Goal: Information Seeking & Learning: Learn about a topic

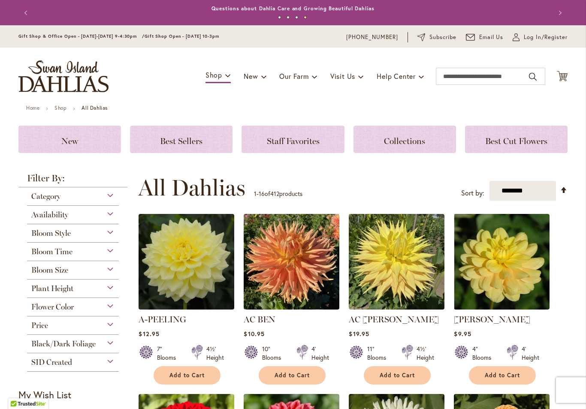
click at [106, 309] on div "Flower Color" at bounding box center [73, 305] width 92 height 14
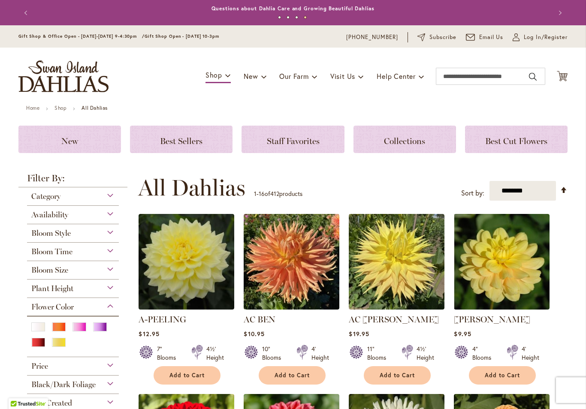
click at [36, 329] on div "White/Cream" at bounding box center [38, 327] width 14 height 9
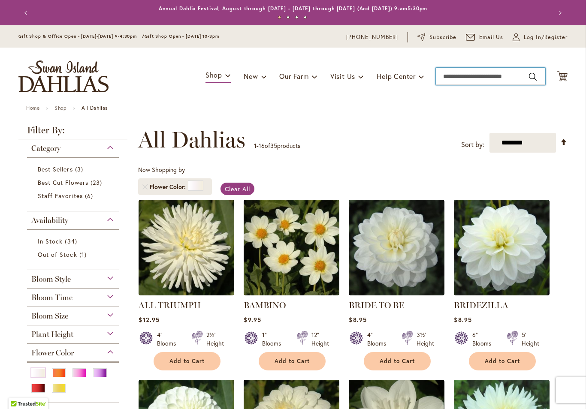
click at [460, 80] on input "Search" at bounding box center [490, 76] width 109 height 17
type input "**********"
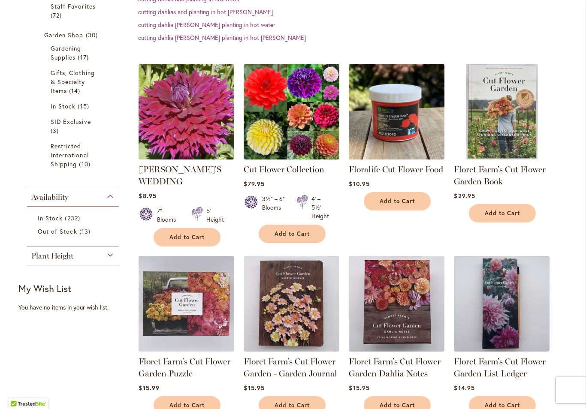
scroll to position [283, 0]
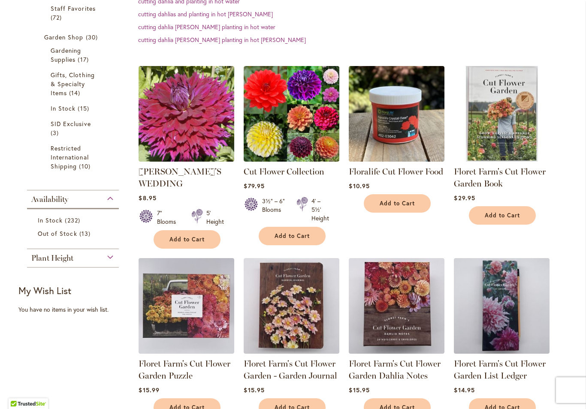
click at [293, 127] on img at bounding box center [292, 114] width 96 height 96
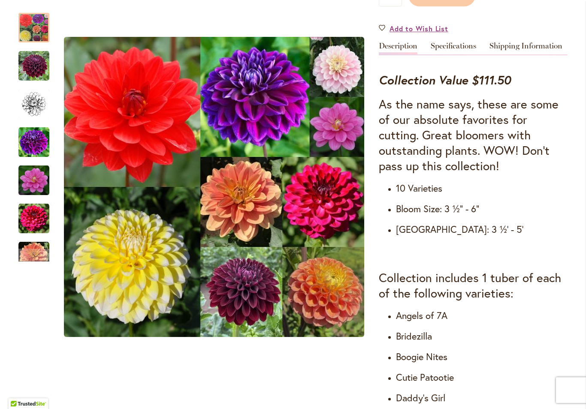
scroll to position [266, 0]
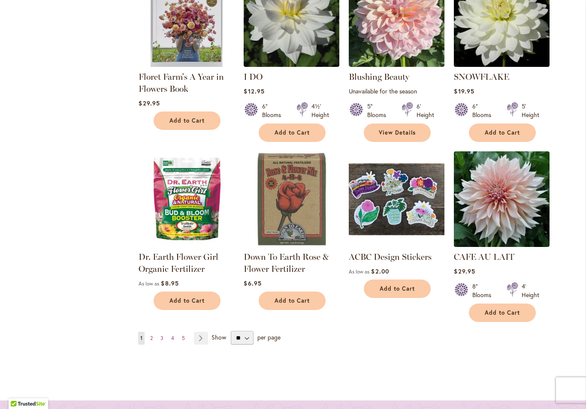
scroll to position [739, 0]
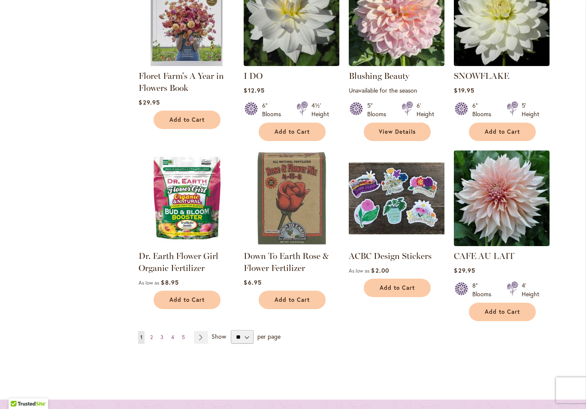
click at [205, 336] on link "Page Next" at bounding box center [201, 337] width 14 height 13
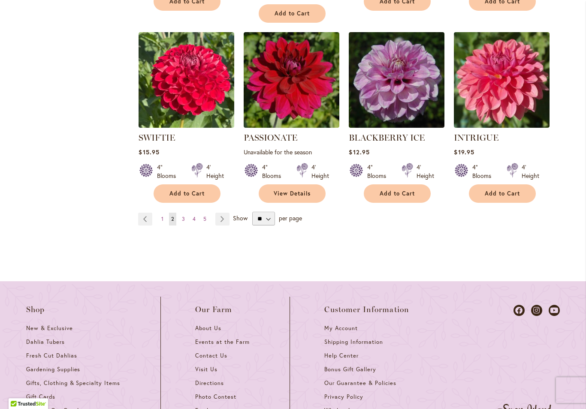
scroll to position [894, 0]
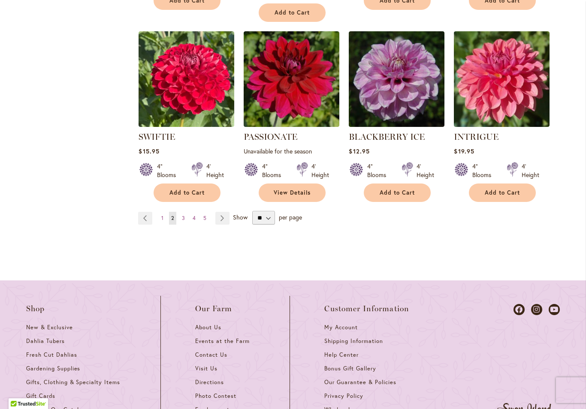
click at [223, 212] on link "Page Next" at bounding box center [222, 218] width 14 height 13
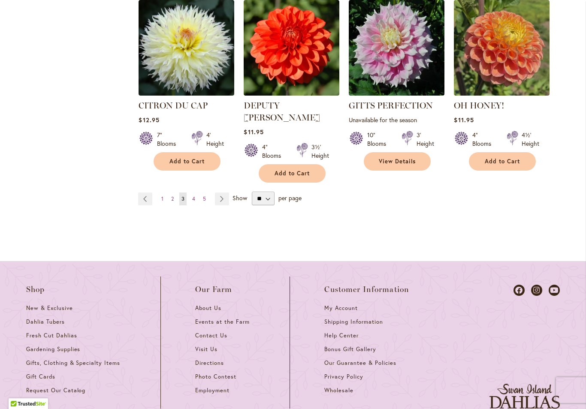
scroll to position [893, 0]
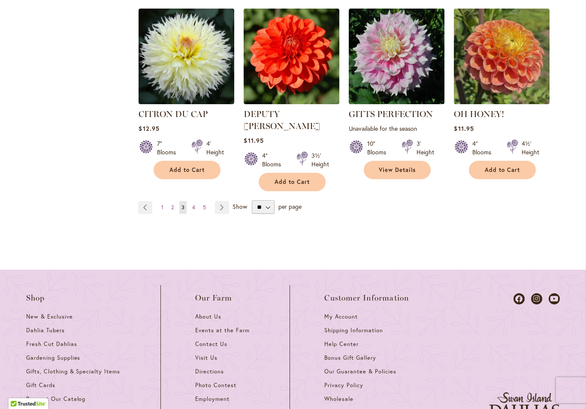
click at [227, 201] on link "Page Next" at bounding box center [222, 207] width 14 height 13
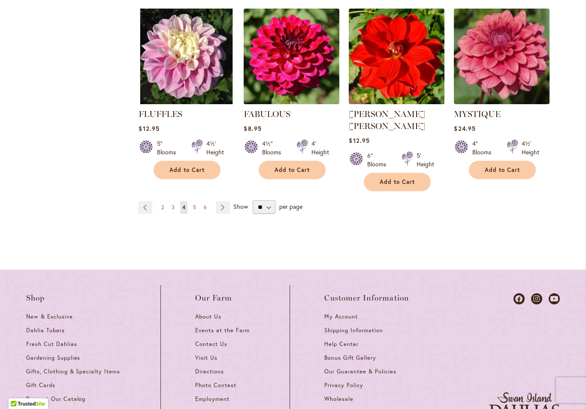
scroll to position [918, 0]
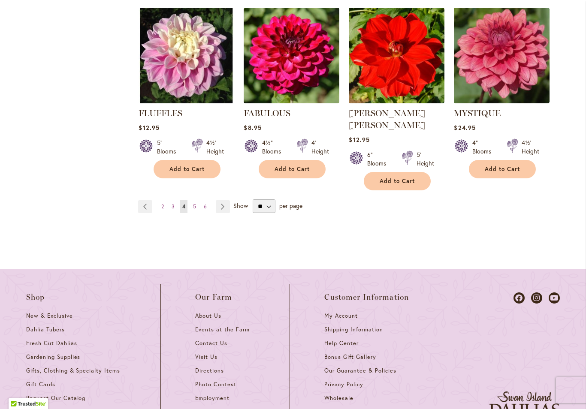
click at [222, 200] on link "Page Next" at bounding box center [223, 206] width 14 height 13
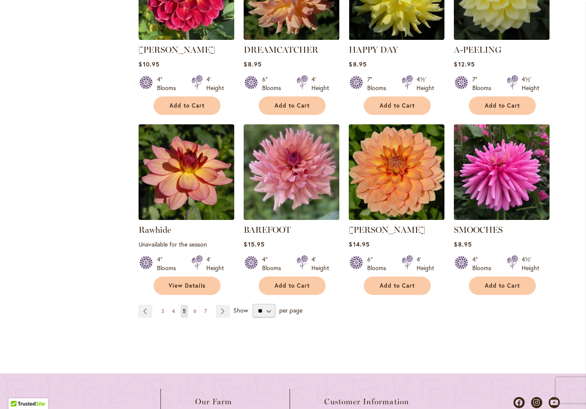
scroll to position [766, 0]
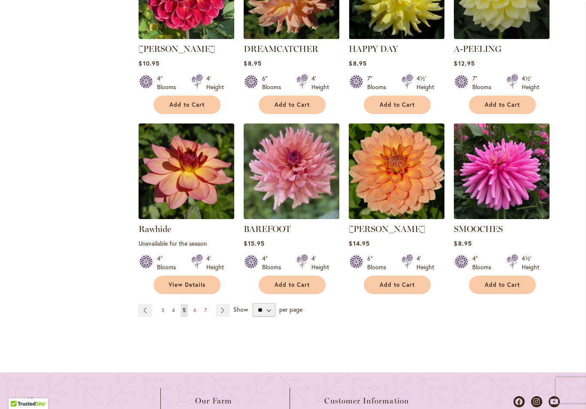
click at [226, 308] on link "Page Next" at bounding box center [223, 310] width 14 height 13
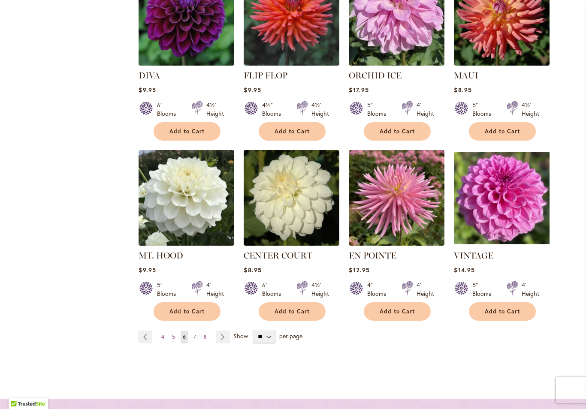
scroll to position [741, 0]
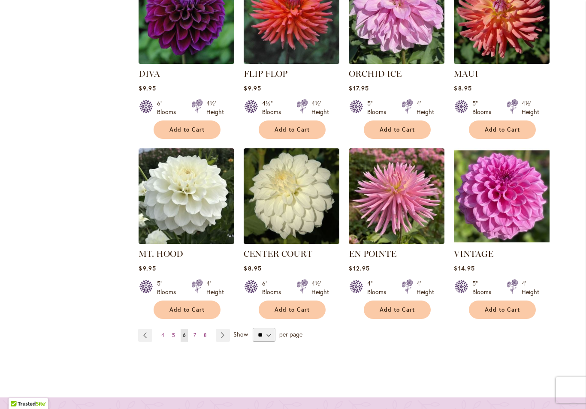
click at [224, 332] on link "Page Next" at bounding box center [223, 335] width 14 height 13
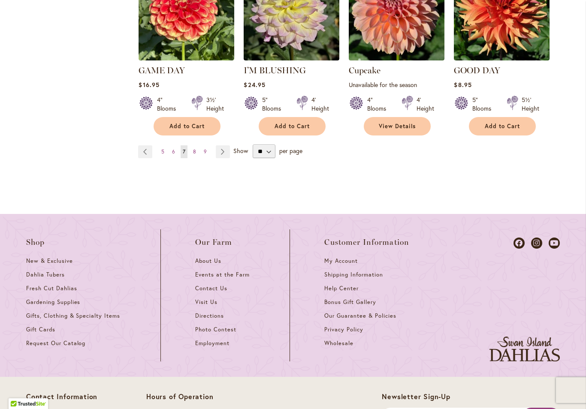
scroll to position [925, 0]
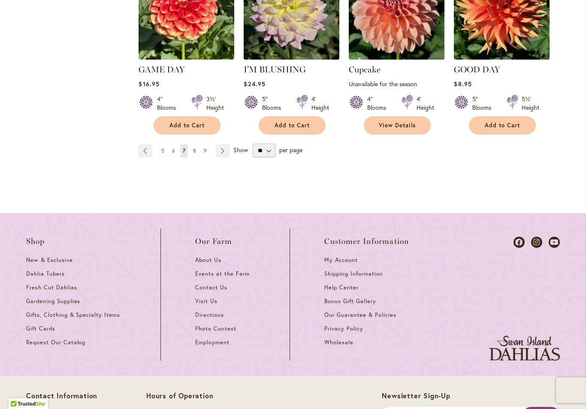
click at [227, 152] on link "Page Next" at bounding box center [223, 151] width 14 height 13
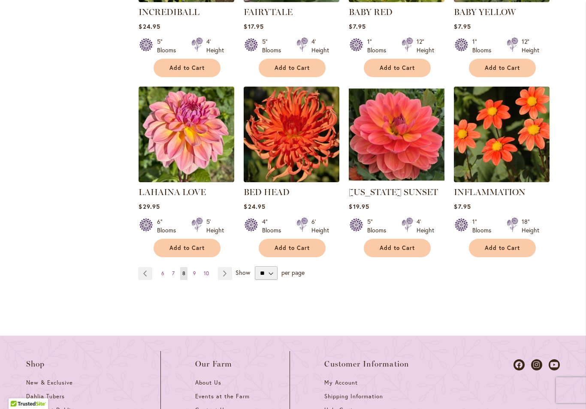
scroll to position [812, 0]
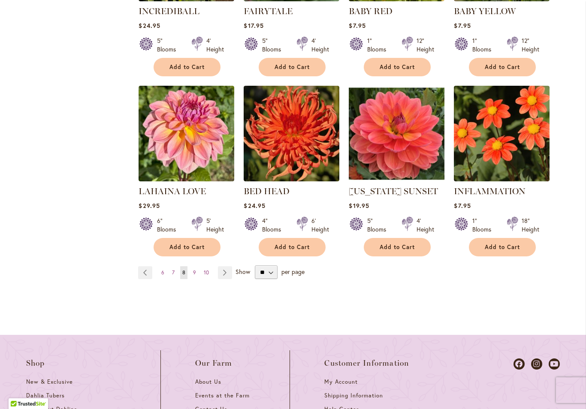
click at [226, 273] on link "Page Next" at bounding box center [225, 272] width 14 height 13
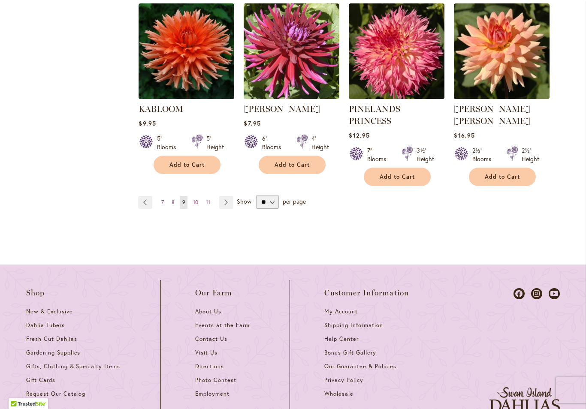
scroll to position [893, 0]
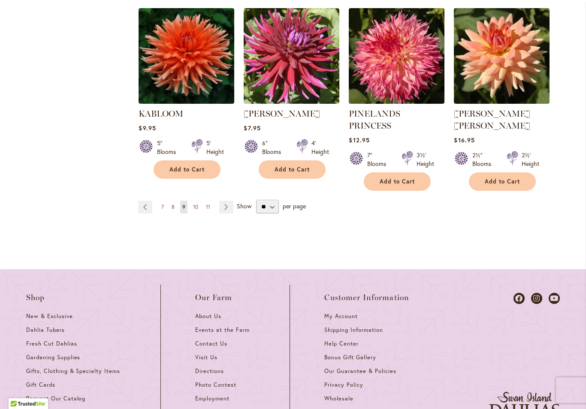
click at [230, 201] on link "Page Next" at bounding box center [226, 207] width 14 height 13
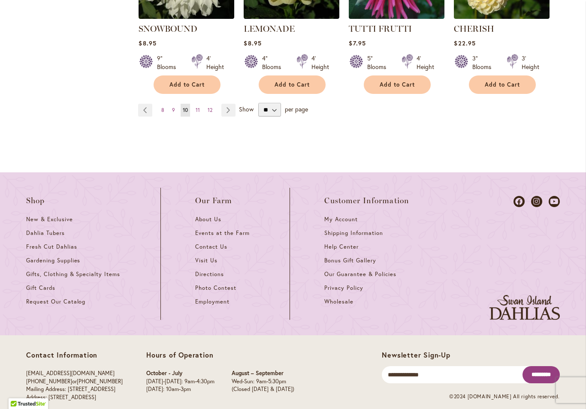
scroll to position [977, 0]
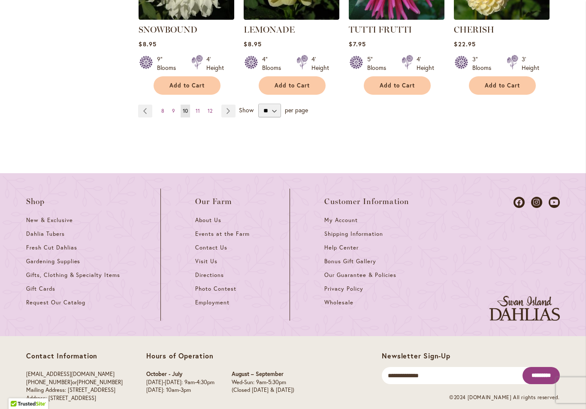
click at [32, 244] on span "Fresh Cut Dahlias" at bounding box center [51, 247] width 51 height 7
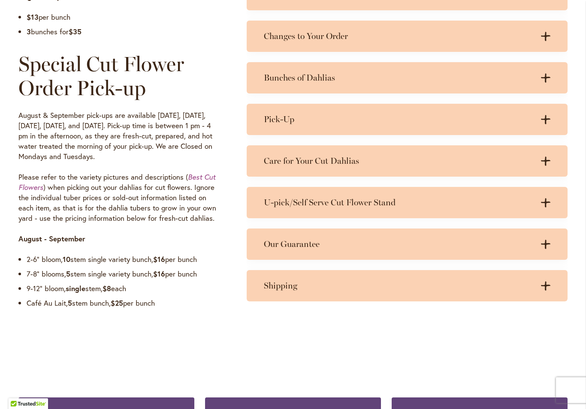
scroll to position [620, 0]
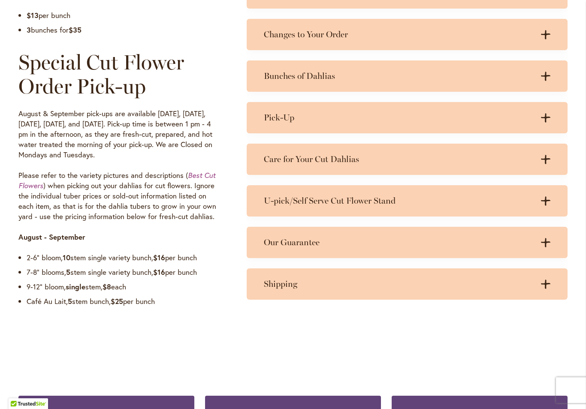
click at [329, 165] on div "Care for Your Cut Dahlias .cls-1 { fill: #3c2616; stroke-width: 0px; } .cls-1 {…" at bounding box center [407, 159] width 321 height 31
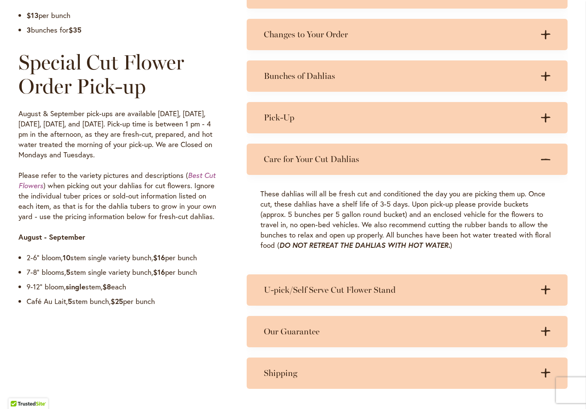
click at [299, 118] on h3 "Pick-Up" at bounding box center [398, 117] width 269 height 11
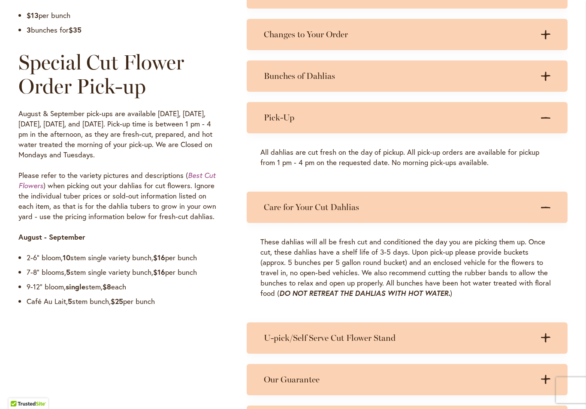
click at [330, 75] on h3 "Bunches of Dahlias" at bounding box center [398, 76] width 269 height 11
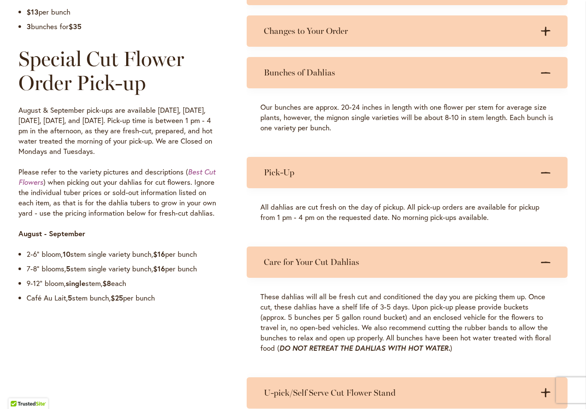
scroll to position [623, 0]
